Goal: Task Accomplishment & Management: Manage account settings

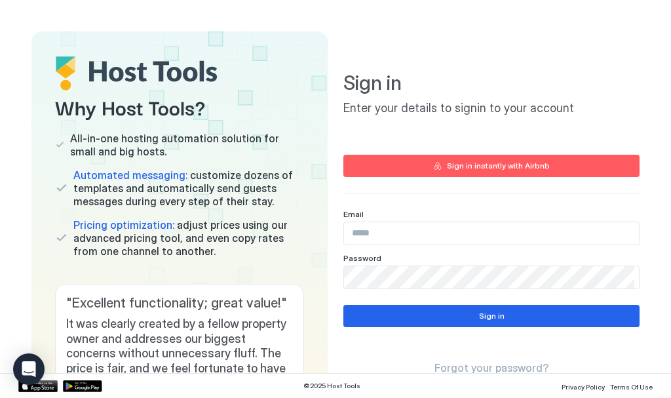
click at [378, 233] on input "Input Field" at bounding box center [491, 233] width 295 height 22
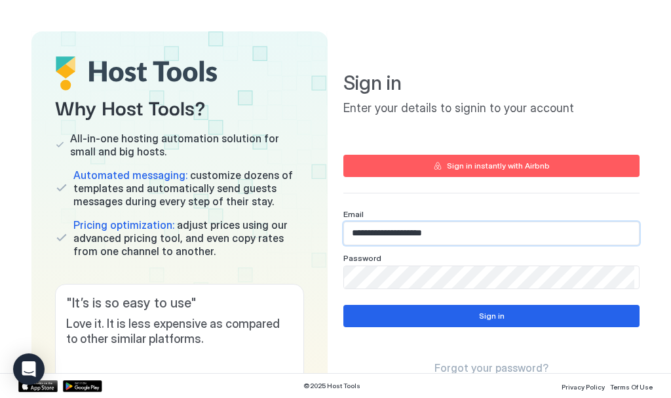
type input "**********"
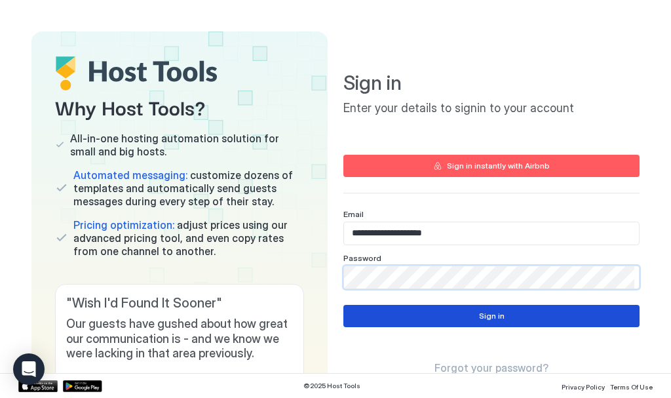
click at [479, 315] on div "Sign in" at bounding box center [492, 316] width 26 height 12
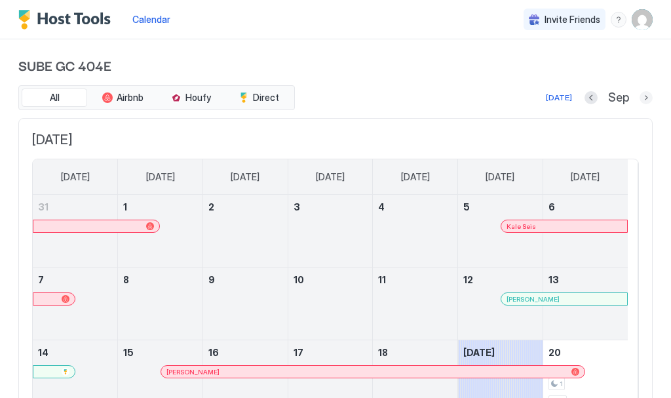
click at [640, 94] on button "Next month" at bounding box center [646, 97] width 13 height 13
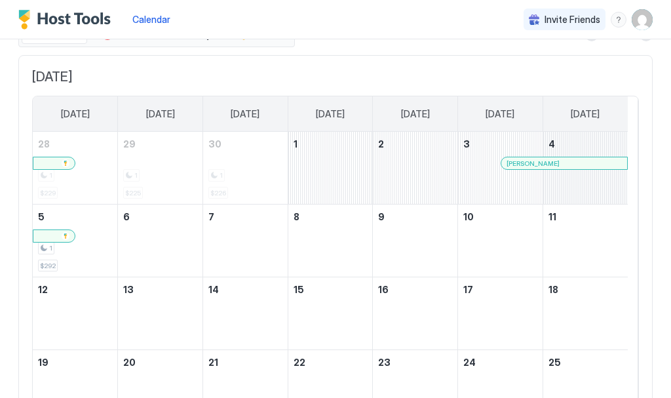
scroll to position [66, 0]
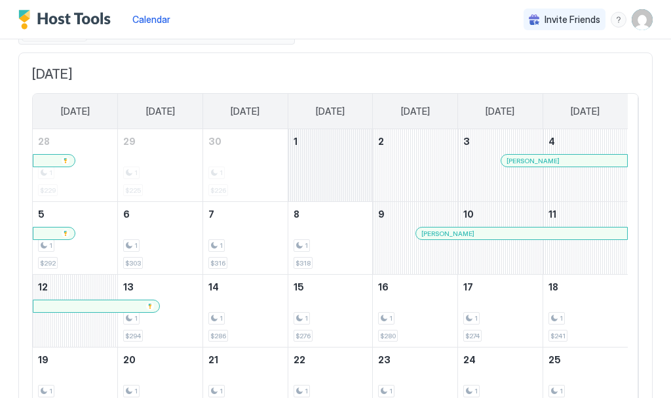
click at [331, 168] on div "October 1, 2025" at bounding box center [330, 165] width 85 height 72
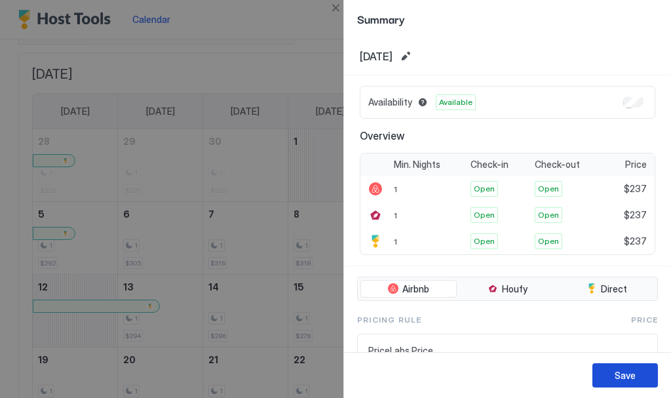
click at [619, 370] on div "Save" at bounding box center [625, 375] width 21 height 14
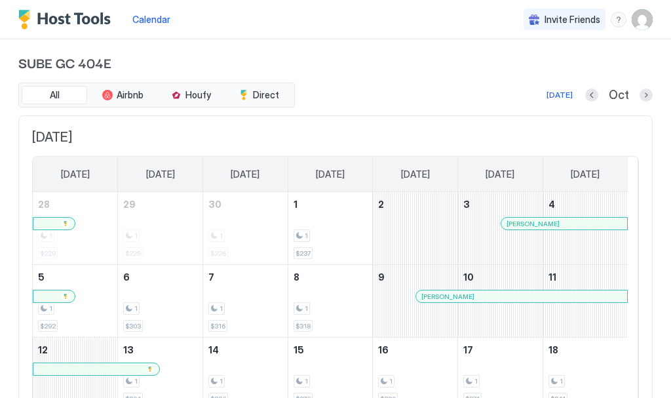
scroll to position [0, 0]
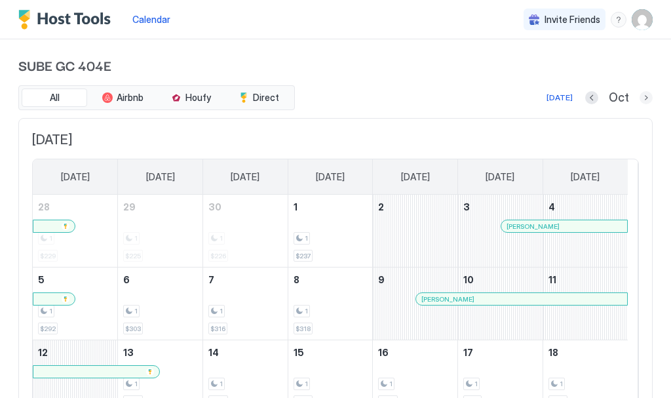
click at [640, 95] on button "Next month" at bounding box center [646, 97] width 13 height 13
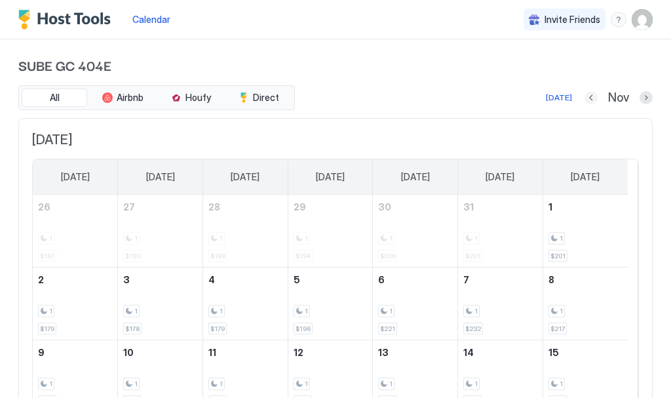
click at [585, 94] on button "Previous month" at bounding box center [591, 97] width 13 height 13
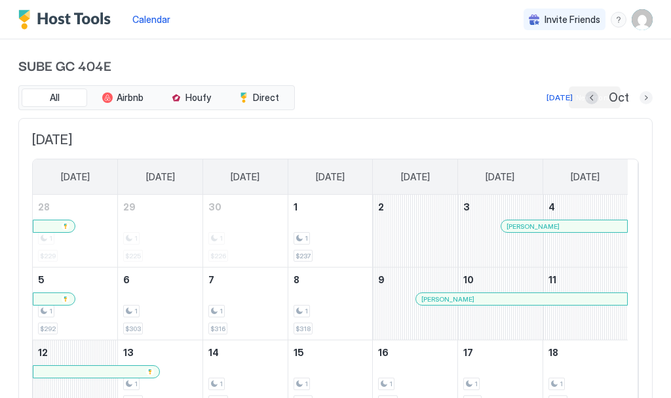
click at [640, 95] on button "Next month" at bounding box center [646, 97] width 13 height 13
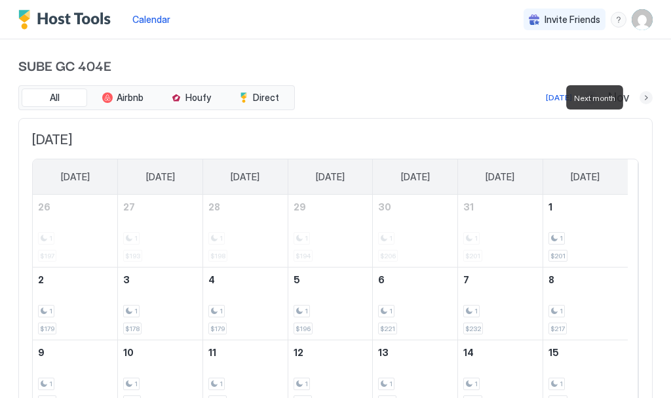
click at [640, 94] on button "Next month" at bounding box center [646, 97] width 13 height 13
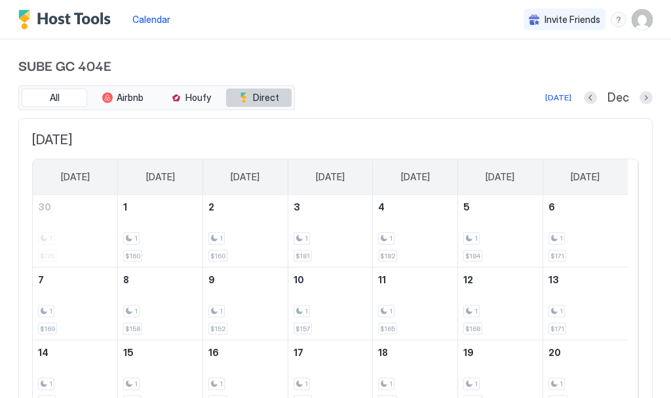
click at [273, 96] on span "Direct" at bounding box center [266, 98] width 26 height 12
click at [640, 97] on button "Next month" at bounding box center [646, 97] width 13 height 13
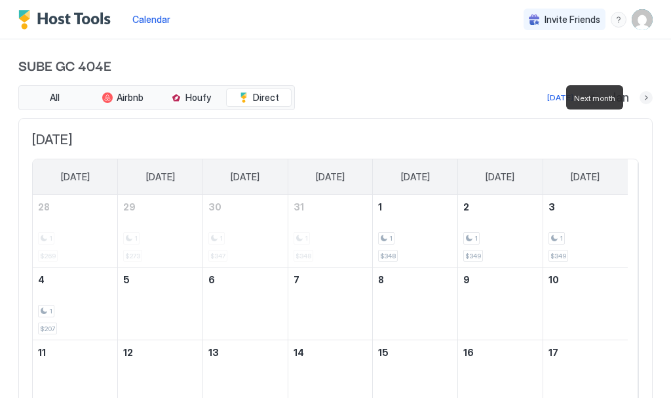
click at [640, 97] on button "Next month" at bounding box center [646, 97] width 13 height 13
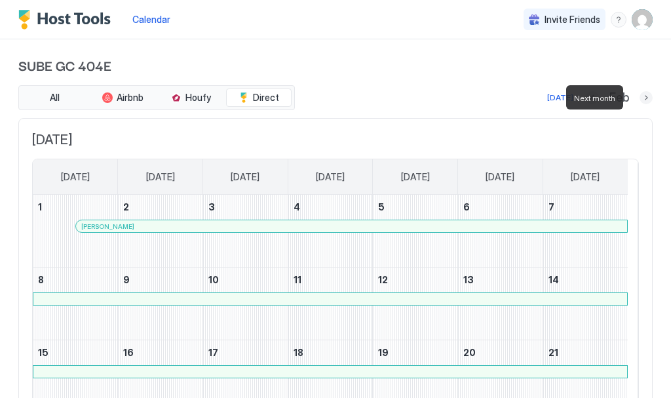
click at [640, 94] on button "Next month" at bounding box center [646, 97] width 13 height 13
click at [640, 97] on button "Next month" at bounding box center [646, 97] width 13 height 13
